Goal: Task Accomplishment & Management: Use online tool/utility

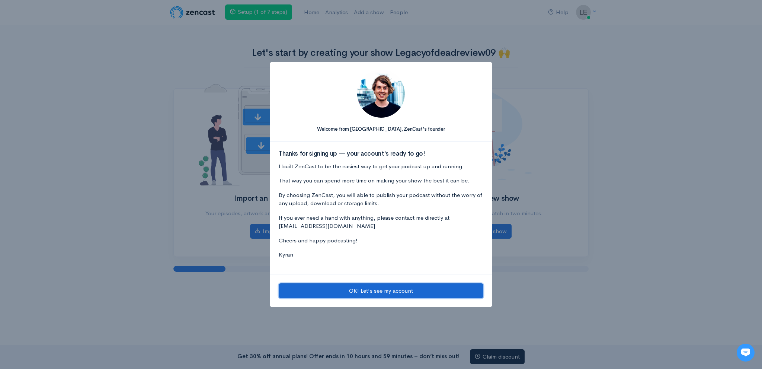
click at [391, 293] on button "OK! Let's see my account" at bounding box center [381, 290] width 205 height 15
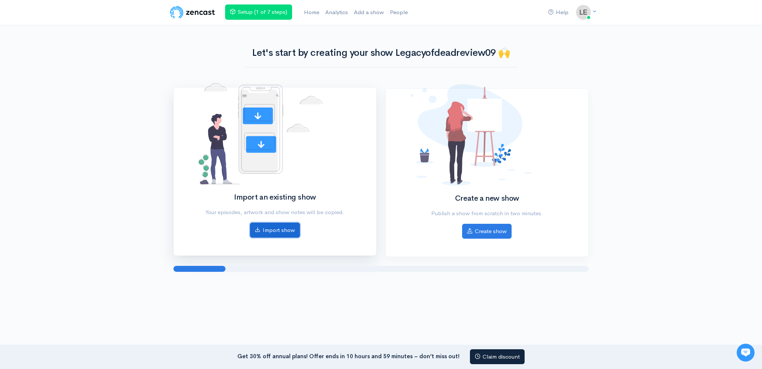
click at [278, 233] on link "Import show" at bounding box center [275, 229] width 50 height 15
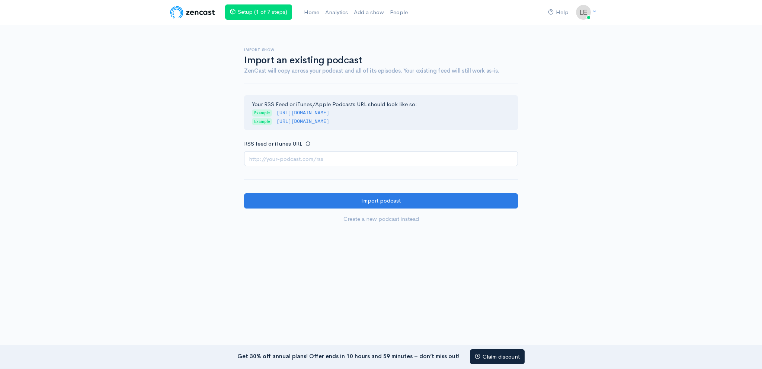
click at [315, 168] on form "Your RSS Feed or iTunes/Apple Podcasts URL should look like so: Example http://…" at bounding box center [381, 160] width 274 height 131
click at [311, 157] on input "RSS feed or iTunes URL" at bounding box center [381, 158] width 274 height 15
paste input "https://anchor.fm/s/108d6582c/podcast/rss"
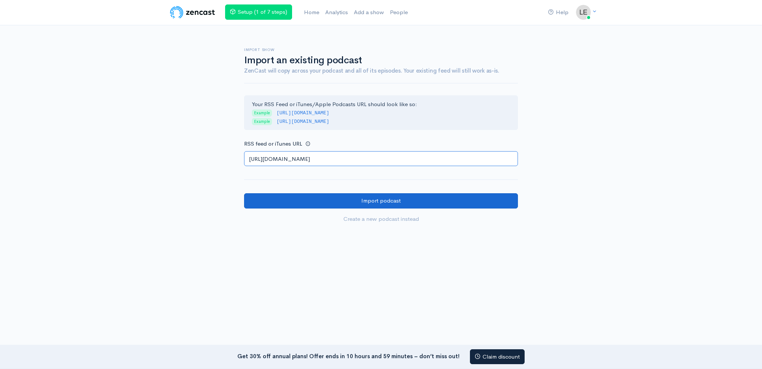
type input "https://anchor.fm/s/108d6582c/podcast/rss"
click at [305, 196] on input "Import podcast" at bounding box center [381, 200] width 274 height 15
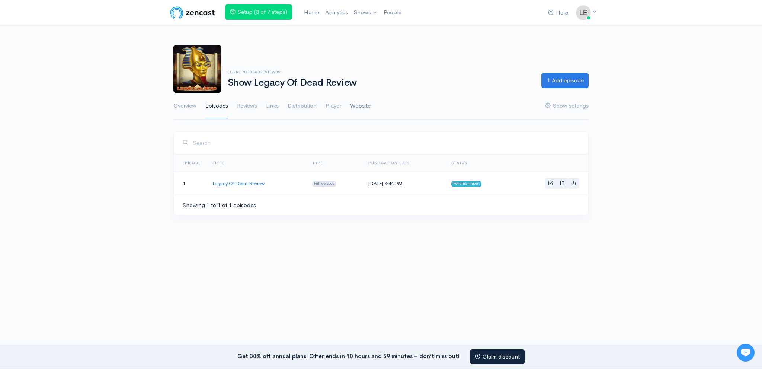
click at [369, 106] on link "Website" at bounding box center [360, 106] width 20 height 27
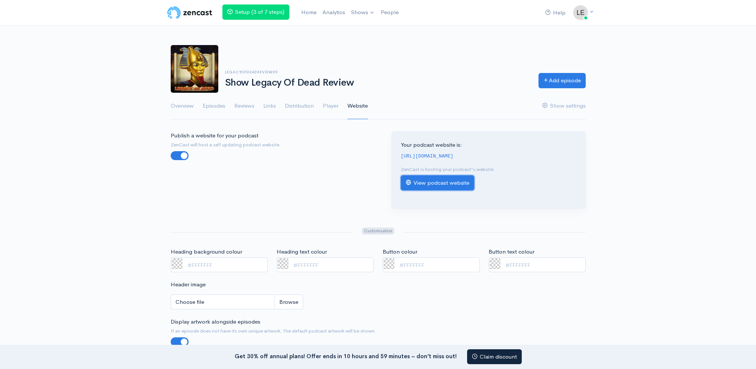
click at [433, 178] on link "View podcast website" at bounding box center [437, 182] width 73 height 15
